Goal: Information Seeking & Learning: Learn about a topic

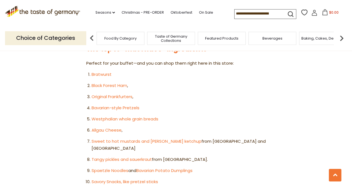
scroll to position [334, 0]
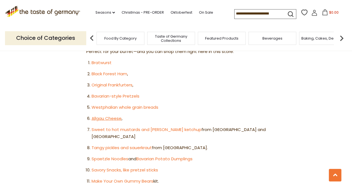
click at [115, 115] on link "Allgau Cheese" at bounding box center [107, 118] width 30 height 6
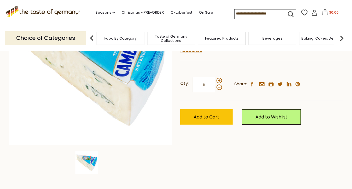
scroll to position [139, 0]
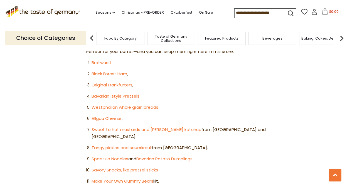
click at [114, 93] on link "Bavarian-style Pretzels" at bounding box center [116, 96] width 48 height 6
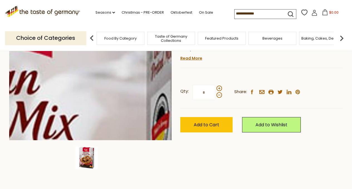
scroll to position [139, 0]
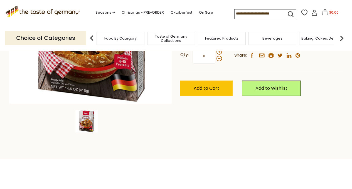
click at [93, 124] on img at bounding box center [86, 121] width 22 height 22
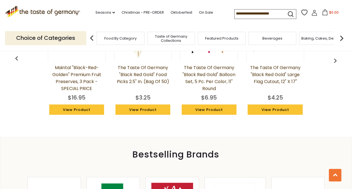
scroll to position [473, 0]
